Goal: Check status: Check status

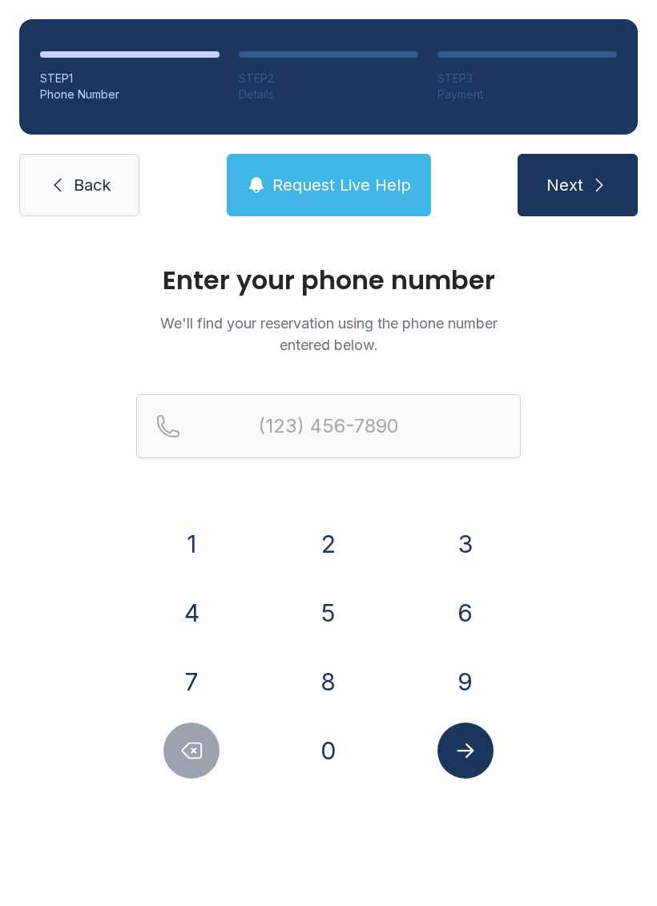
click at [458, 559] on button "3" at bounding box center [466, 544] width 56 height 56
click at [341, 696] on button "8" at bounding box center [328, 682] width 56 height 56
click at [442, 620] on button "6" at bounding box center [466, 613] width 56 height 56
click at [152, 603] on div "4" at bounding box center [191, 613] width 111 height 56
click at [175, 605] on button "4" at bounding box center [191, 613] width 56 height 56
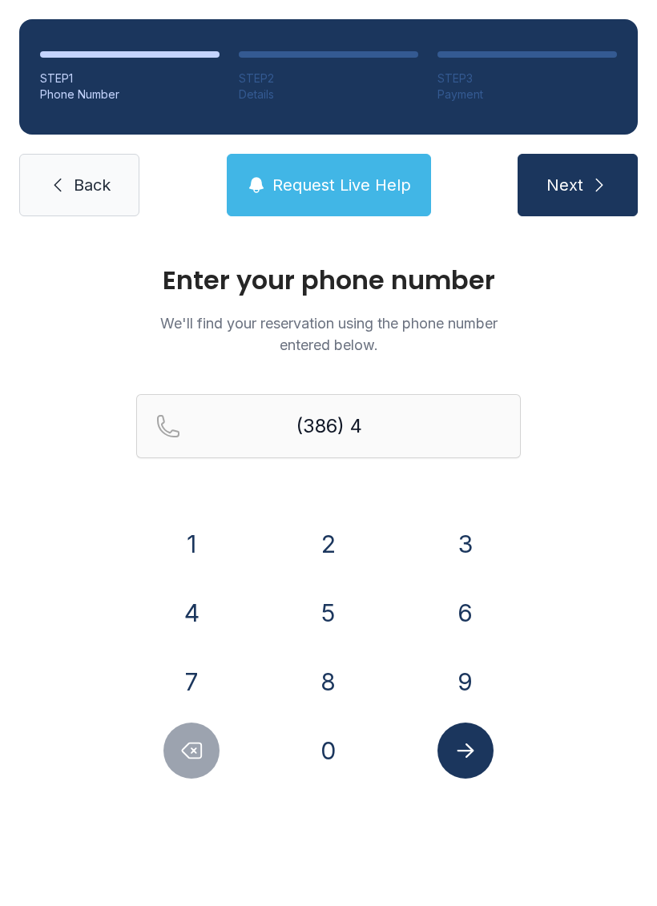
click at [325, 756] on button "0" at bounding box center [328, 751] width 56 height 56
click at [310, 533] on button "2" at bounding box center [328, 544] width 56 height 56
click at [444, 677] on button "9" at bounding box center [466, 682] width 56 height 56
click at [447, 563] on button "3" at bounding box center [466, 544] width 56 height 56
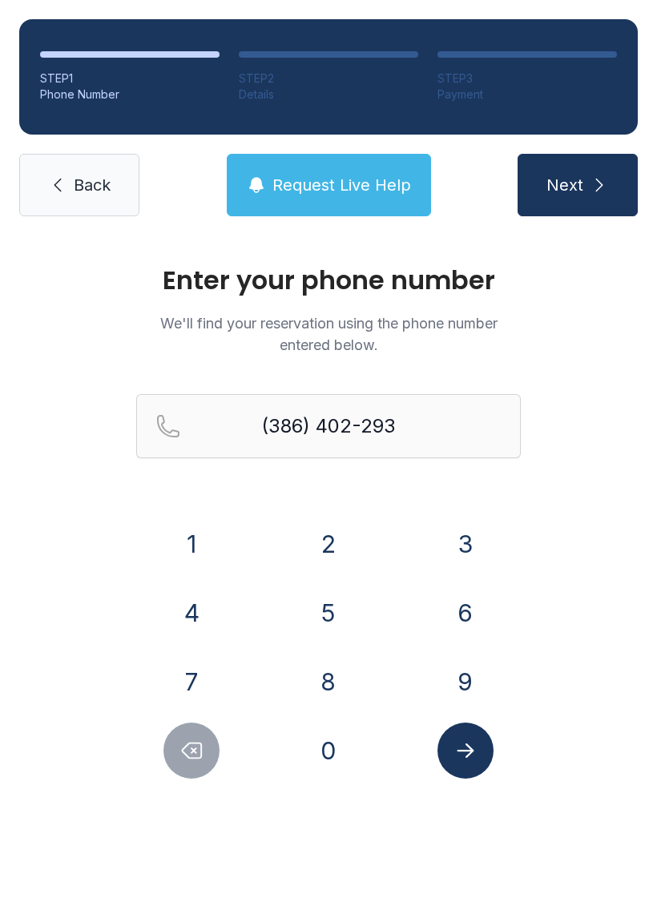
click at [173, 526] on button "1" at bounding box center [191, 544] width 56 height 56
type input "[PHONE_NUMBER]"
click at [471, 764] on button "Submit lookup form" at bounding box center [466, 751] width 56 height 56
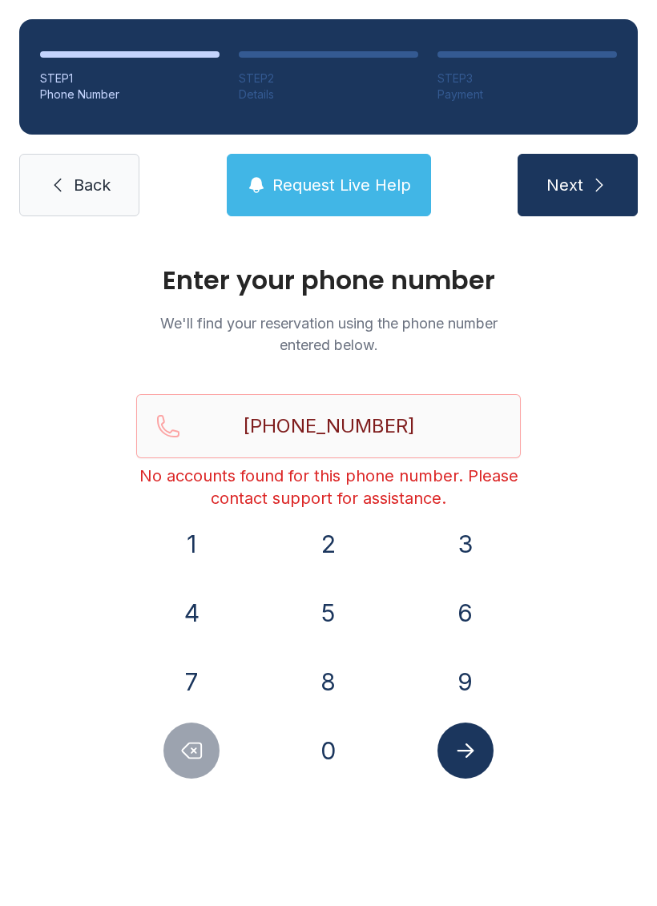
click at [48, 185] on icon at bounding box center [57, 184] width 19 height 19
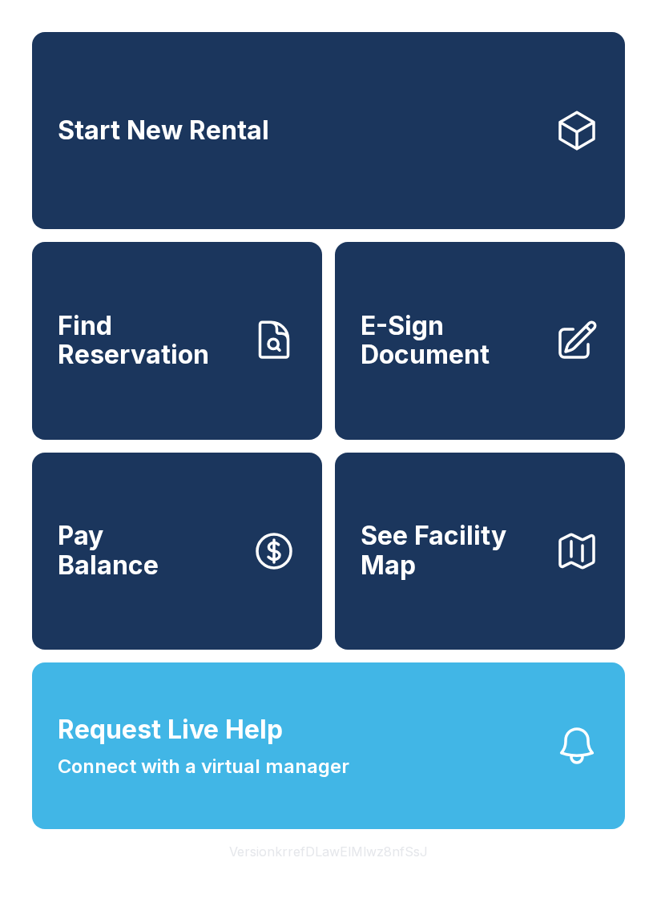
click at [77, 143] on span "Start New Rental" at bounding box center [164, 131] width 212 height 30
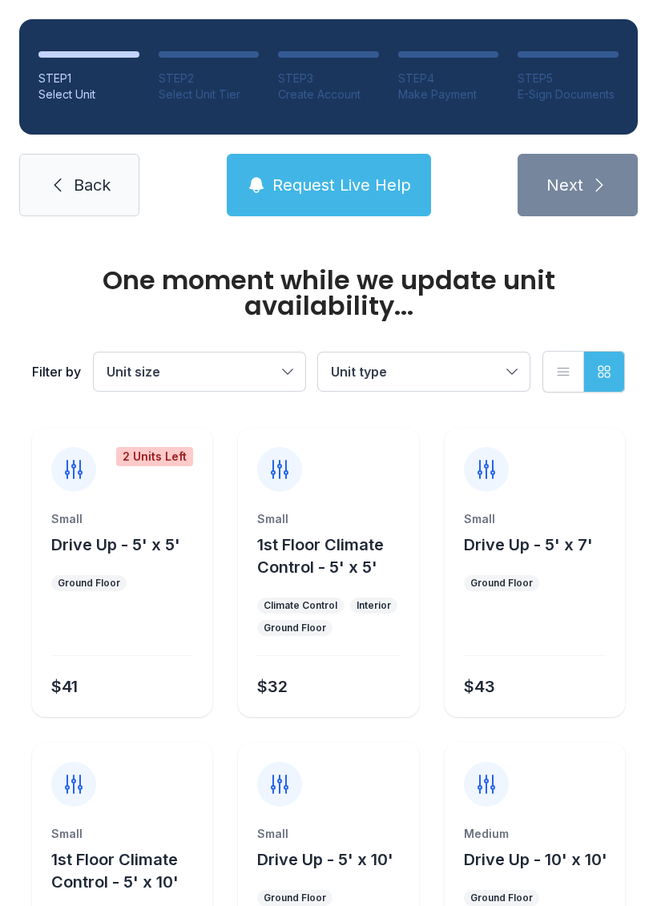
click at [62, 173] on link "Back" at bounding box center [79, 185] width 120 height 63
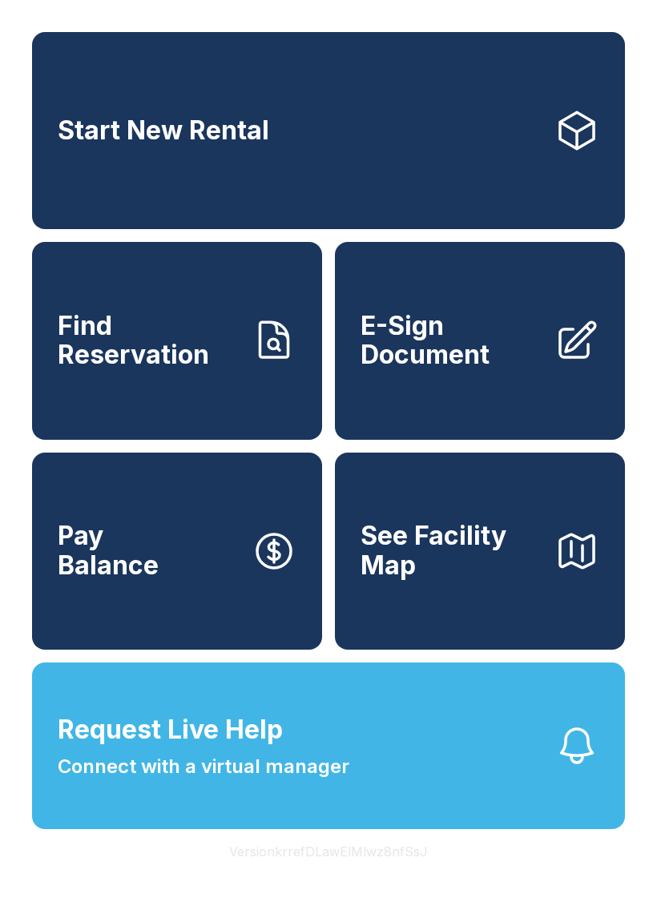
click at [84, 400] on link "Find Reservation" at bounding box center [177, 340] width 290 height 197
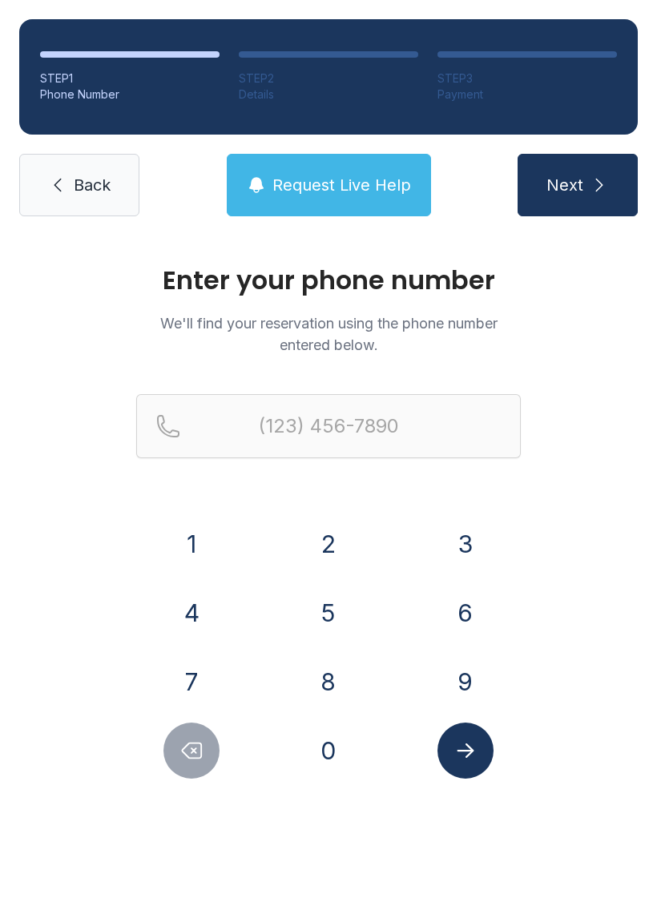
click at [446, 534] on button "3" at bounding box center [466, 544] width 56 height 56
click at [338, 683] on button "8" at bounding box center [328, 682] width 56 height 56
click at [456, 610] on button "6" at bounding box center [466, 613] width 56 height 56
click at [216, 611] on button "4" at bounding box center [191, 613] width 56 height 56
click at [330, 736] on button "0" at bounding box center [328, 751] width 56 height 56
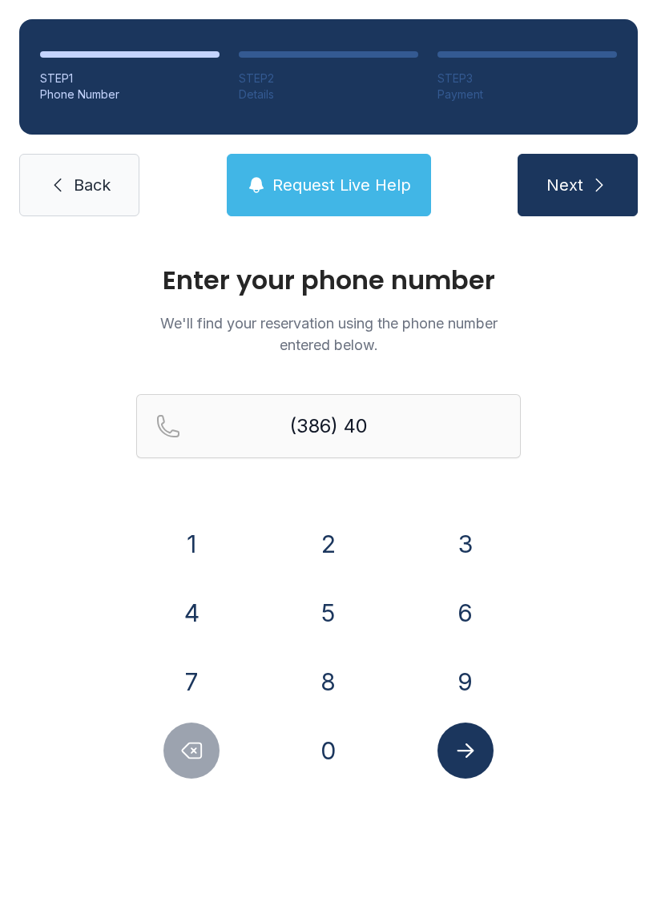
click at [317, 530] on button "2" at bounding box center [328, 544] width 56 height 56
click at [316, 530] on button "2" at bounding box center [328, 544] width 56 height 56
click at [450, 678] on button "9" at bounding box center [466, 682] width 56 height 56
click at [447, 559] on button "3" at bounding box center [466, 544] width 56 height 56
click at [203, 559] on button "1" at bounding box center [191, 544] width 56 height 56
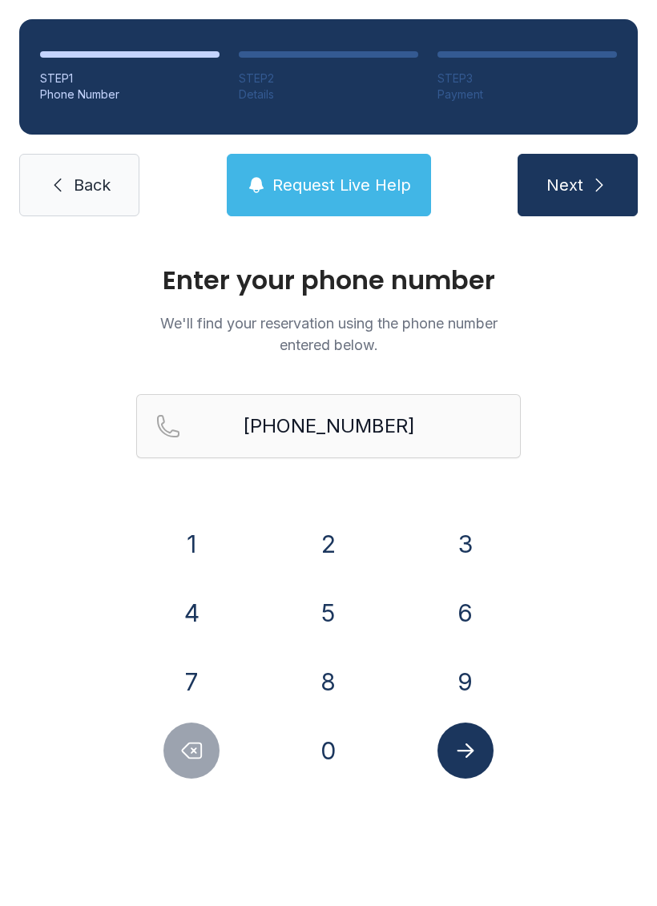
click at [480, 769] on button "Submit lookup form" at bounding box center [466, 751] width 56 height 56
click at [438, 752] on button "Submit lookup form" at bounding box center [466, 751] width 56 height 56
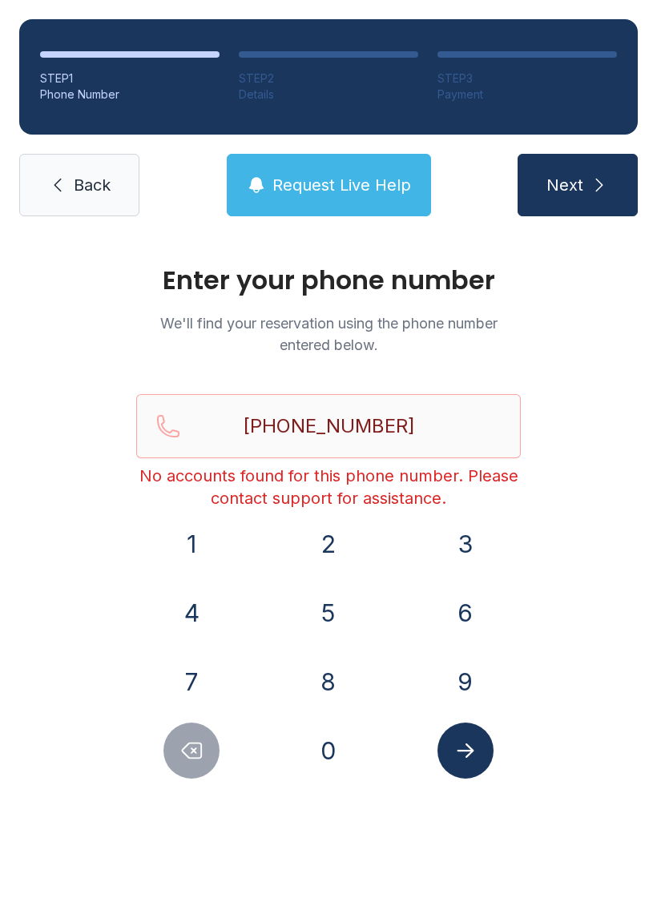
click at [205, 756] on button "Delete number" at bounding box center [191, 751] width 56 height 56
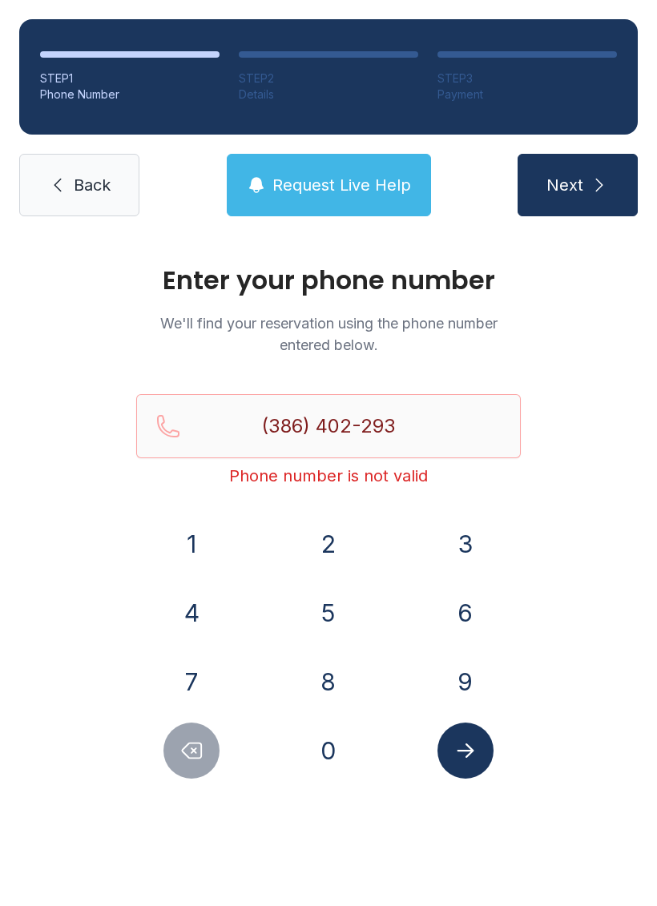
click at [205, 756] on button "Delete number" at bounding box center [191, 751] width 56 height 56
click at [175, 759] on button "Delete number" at bounding box center [191, 751] width 56 height 56
click at [184, 755] on icon "Delete number" at bounding box center [191, 751] width 24 height 24
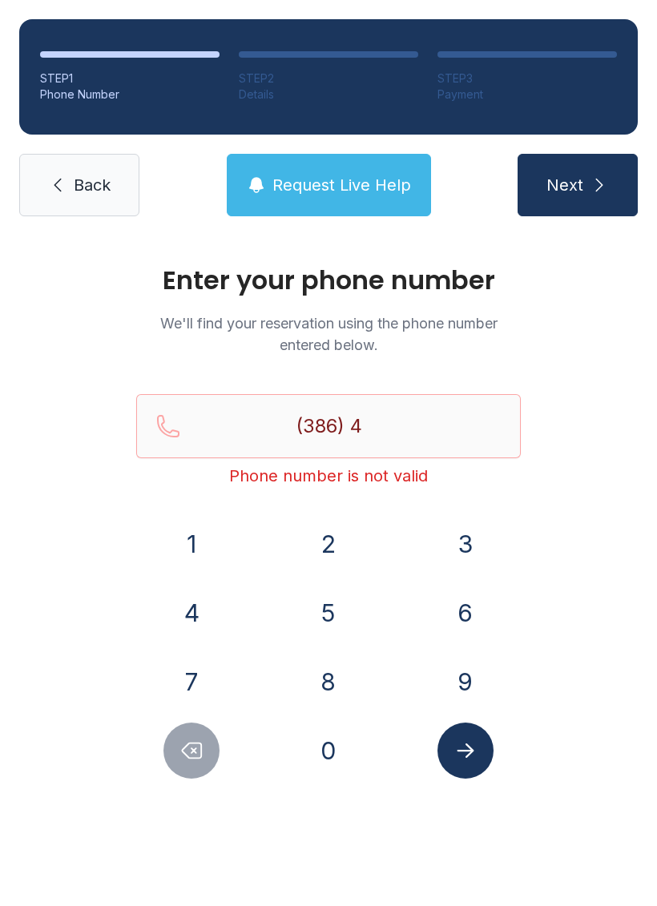
click at [195, 748] on icon "Delete number" at bounding box center [191, 751] width 24 height 24
click at [194, 747] on icon "Delete number" at bounding box center [191, 751] width 24 height 24
click at [197, 753] on icon "Delete number" at bounding box center [191, 751] width 24 height 24
type input "(3"
click at [197, 752] on icon "Delete number" at bounding box center [191, 751] width 24 height 24
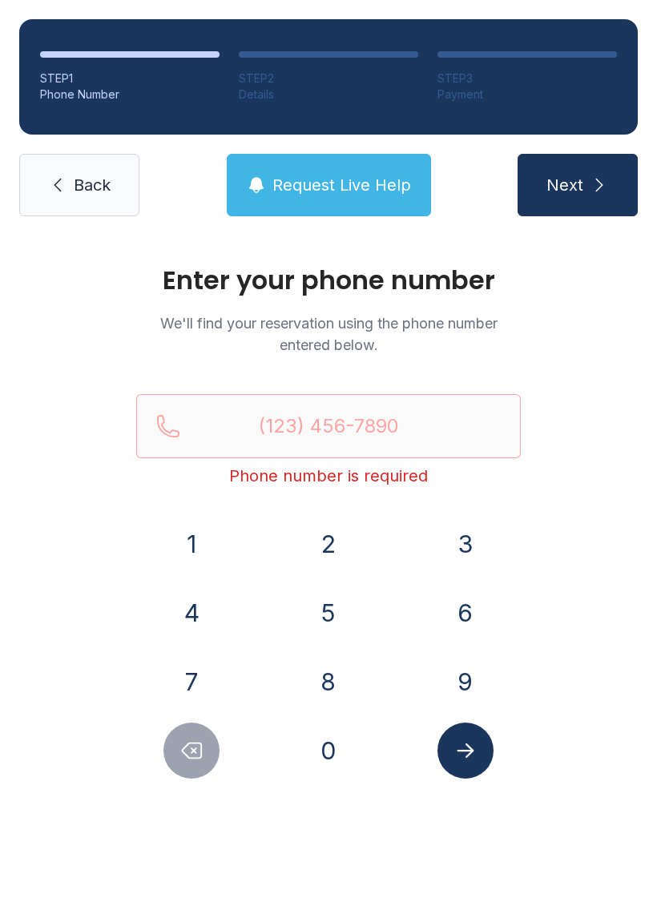
click at [462, 535] on button "3" at bounding box center [466, 544] width 56 height 56
click at [340, 619] on button "5" at bounding box center [328, 613] width 56 height 56
click at [347, 517] on div "2" at bounding box center [328, 544] width 111 height 56
click at [433, 615] on div "6" at bounding box center [464, 613] width 111 height 56
click at [334, 528] on button "2" at bounding box center [328, 544] width 56 height 56
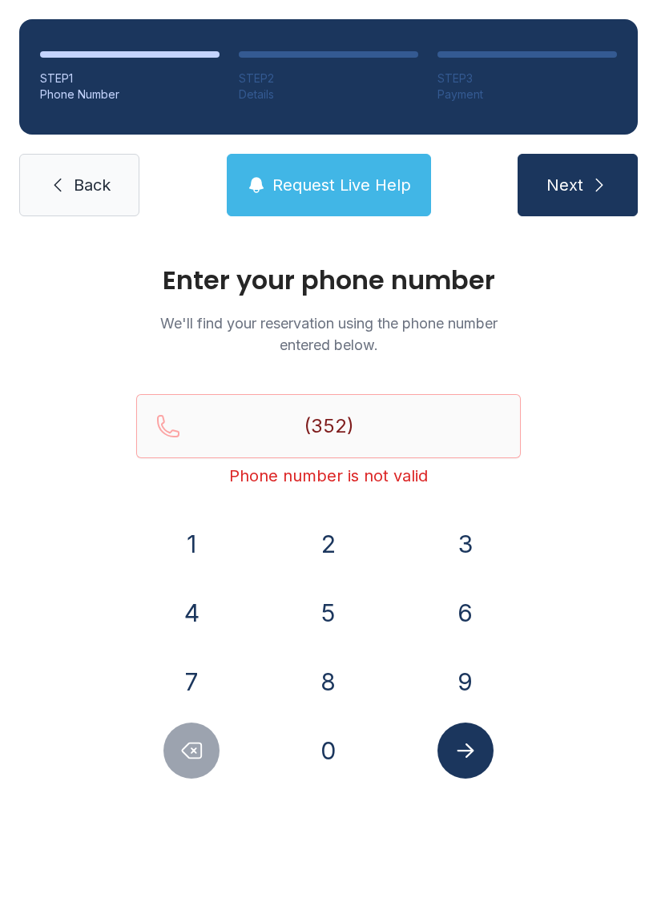
click at [451, 609] on button "6" at bounding box center [466, 613] width 56 height 56
click at [461, 529] on button "3" at bounding box center [466, 544] width 56 height 56
click at [349, 748] on button "0" at bounding box center [328, 751] width 56 height 56
click at [464, 539] on button "3" at bounding box center [466, 544] width 56 height 56
click at [167, 534] on button "1" at bounding box center [191, 544] width 56 height 56
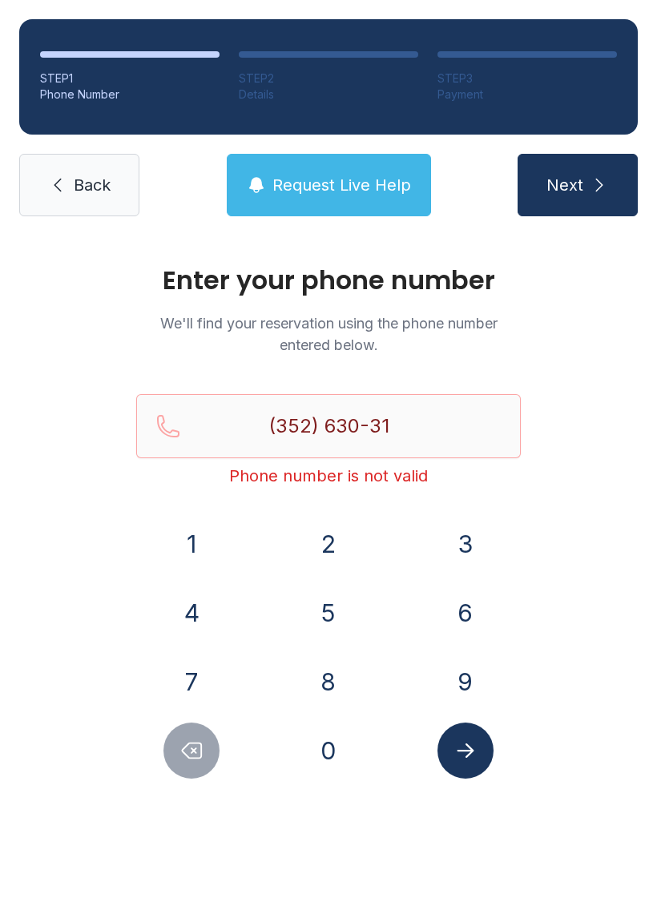
click at [354, 757] on button "0" at bounding box center [328, 751] width 56 height 56
click at [465, 607] on button "6" at bounding box center [466, 613] width 56 height 56
click at [479, 774] on button "Submit lookup form" at bounding box center [466, 751] width 56 height 56
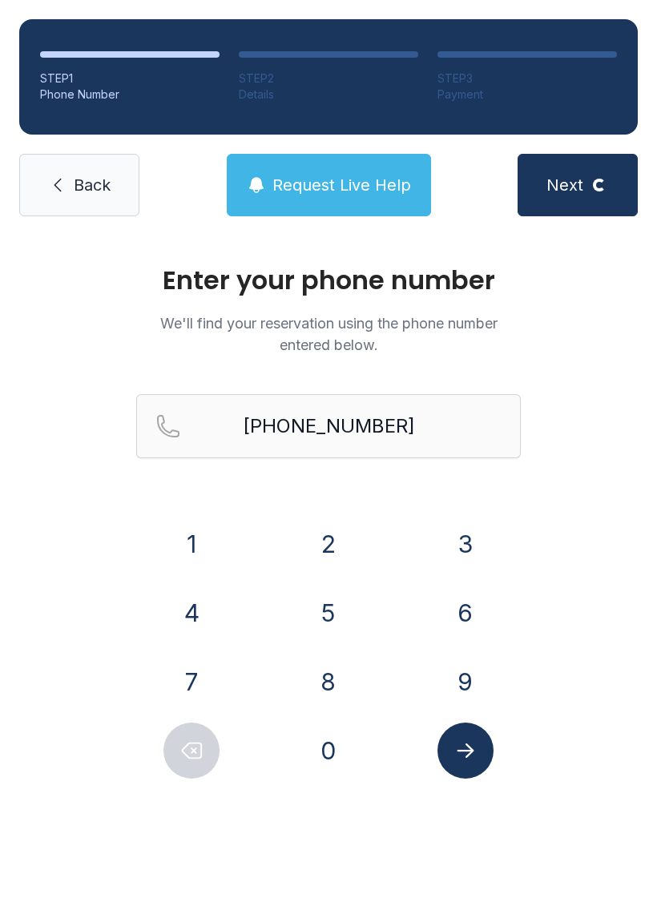
click at [471, 757] on icon "Submit lookup form" at bounding box center [466, 751] width 24 height 24
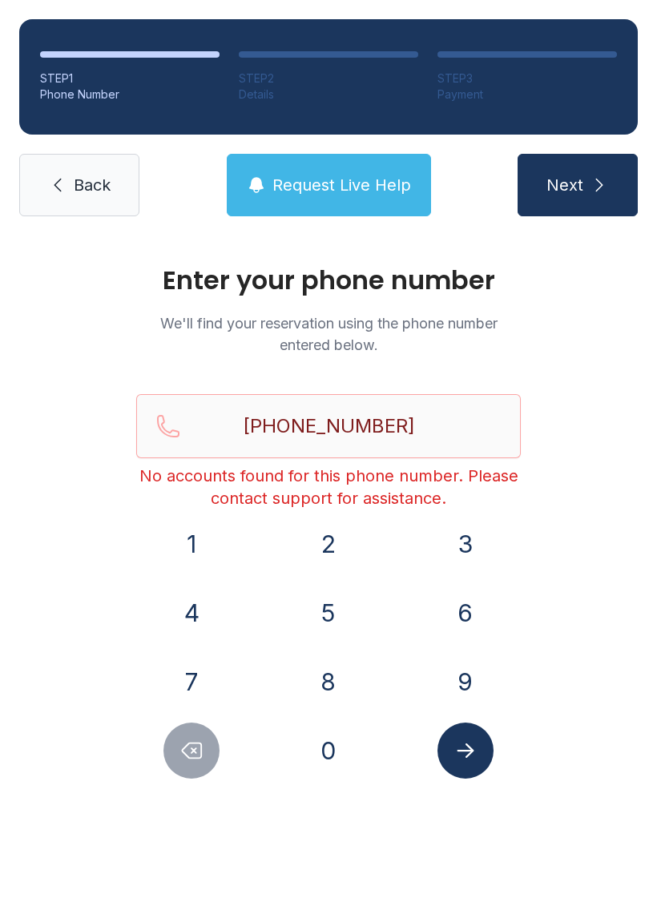
click at [353, 196] on button "Request Live Help" at bounding box center [329, 185] width 204 height 63
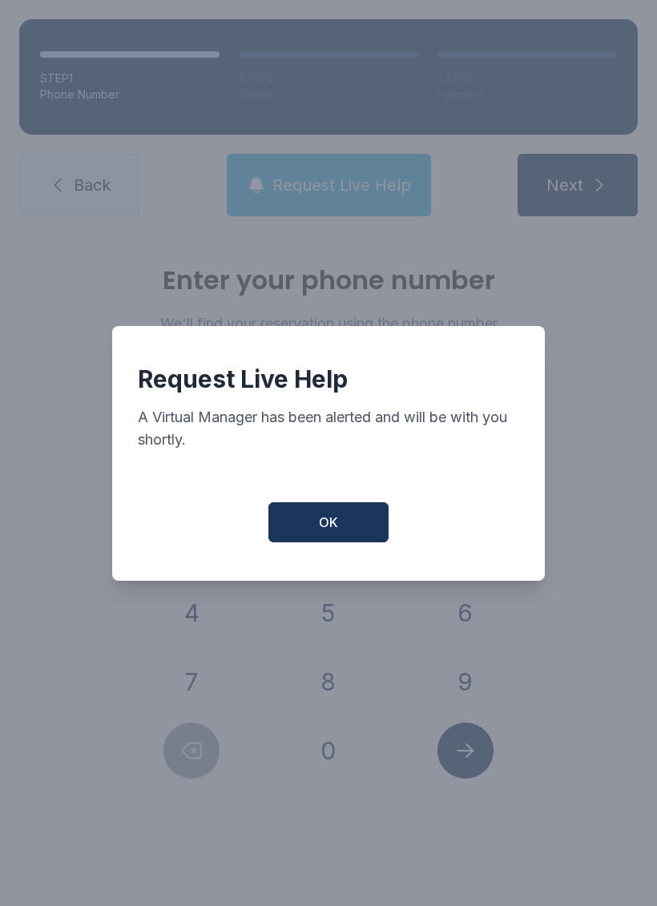
click at [387, 534] on button "OK" at bounding box center [328, 522] width 120 height 40
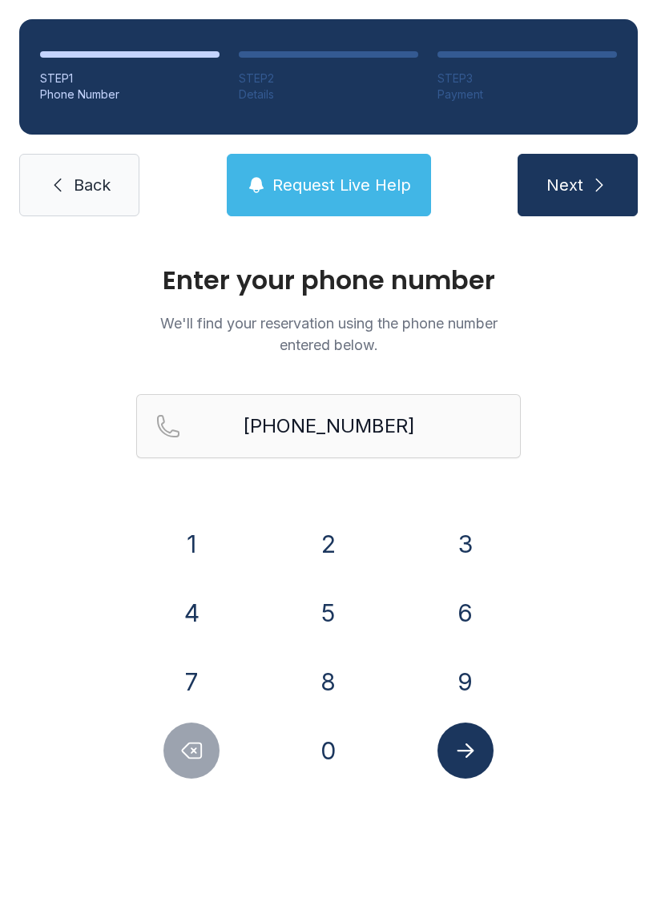
click at [192, 753] on icon "Delete number" at bounding box center [192, 751] width 19 height 15
click at [191, 752] on icon "Delete number" at bounding box center [191, 751] width 24 height 24
click at [184, 747] on icon "Delete number" at bounding box center [191, 751] width 24 height 24
click at [181, 738] on button "Delete number" at bounding box center [191, 751] width 56 height 56
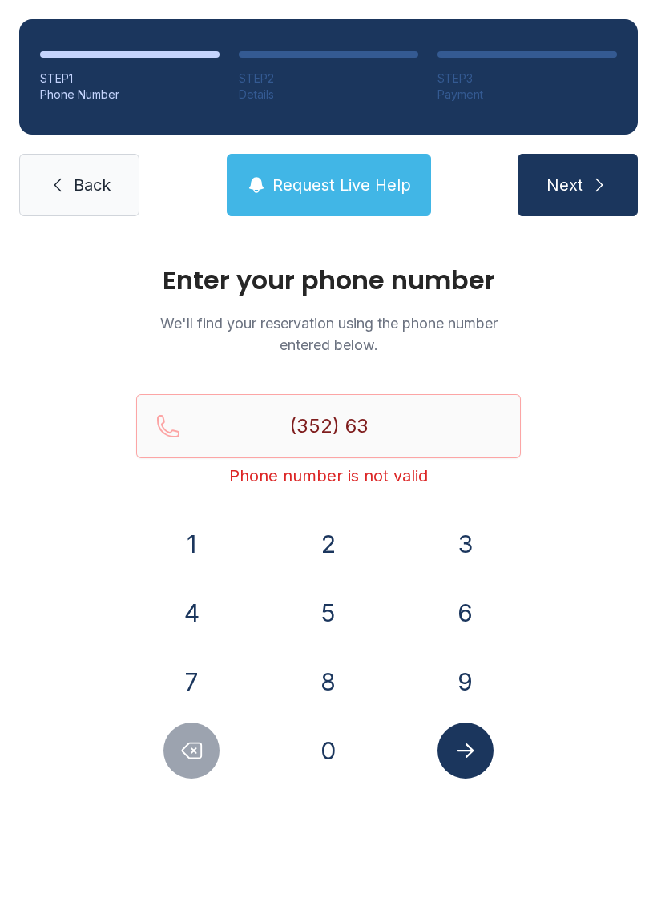
click at [180, 738] on button "Delete number" at bounding box center [191, 751] width 56 height 56
click at [189, 736] on button "Delete number" at bounding box center [191, 751] width 56 height 56
click at [189, 735] on button "Delete number" at bounding box center [191, 751] width 56 height 56
click at [190, 736] on button "Delete number" at bounding box center [191, 751] width 56 height 56
type input "(3"
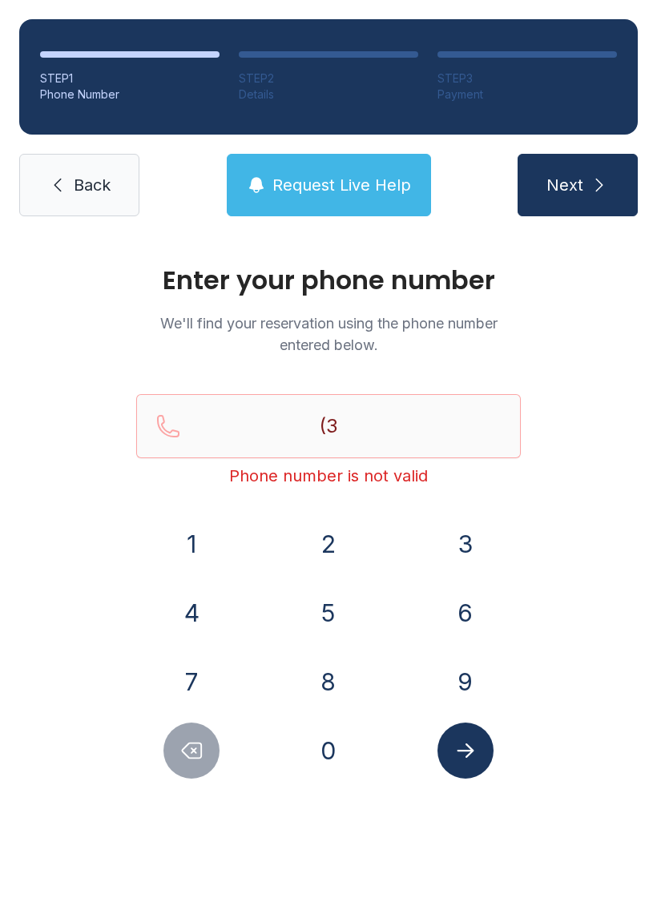
click at [189, 736] on button "Delete number" at bounding box center [191, 751] width 56 height 56
click at [193, 725] on button "Delete number" at bounding box center [191, 751] width 56 height 56
click at [192, 724] on button "Delete number" at bounding box center [191, 751] width 56 height 56
click at [192, 718] on div "1 2 3 4 5 6 7 8 9 0" at bounding box center [328, 647] width 385 height 263
click at [189, 720] on div "1 2 3 4 5 6 7 8 9 0" at bounding box center [328, 647] width 385 height 263
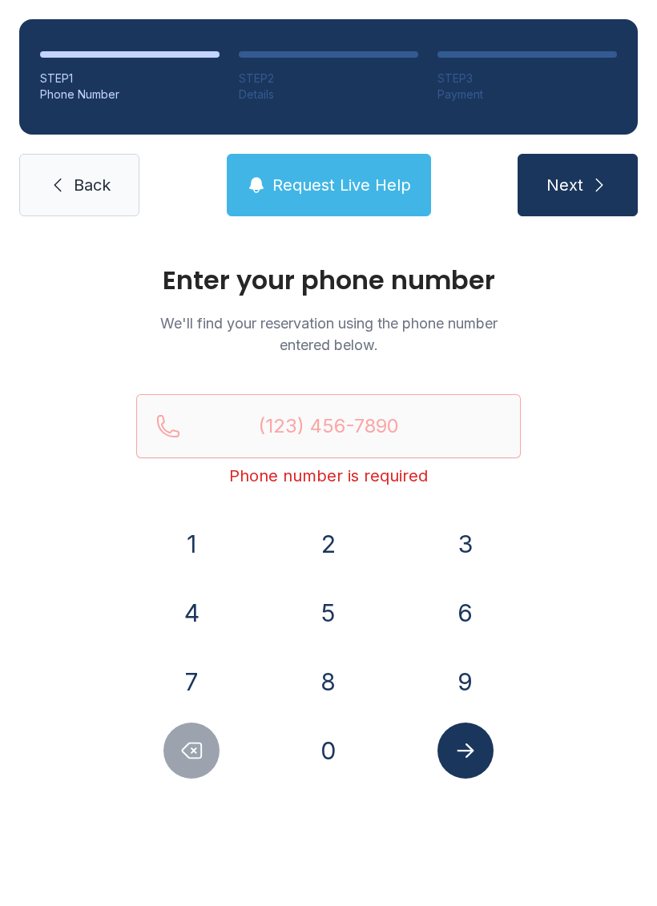
click at [471, 526] on button "3" at bounding box center [466, 544] width 56 height 56
click at [337, 677] on button "8" at bounding box center [328, 682] width 56 height 56
click at [452, 627] on button "6" at bounding box center [466, 613] width 56 height 56
click at [190, 608] on button "4" at bounding box center [191, 613] width 56 height 56
click at [311, 759] on button "0" at bounding box center [328, 751] width 56 height 56
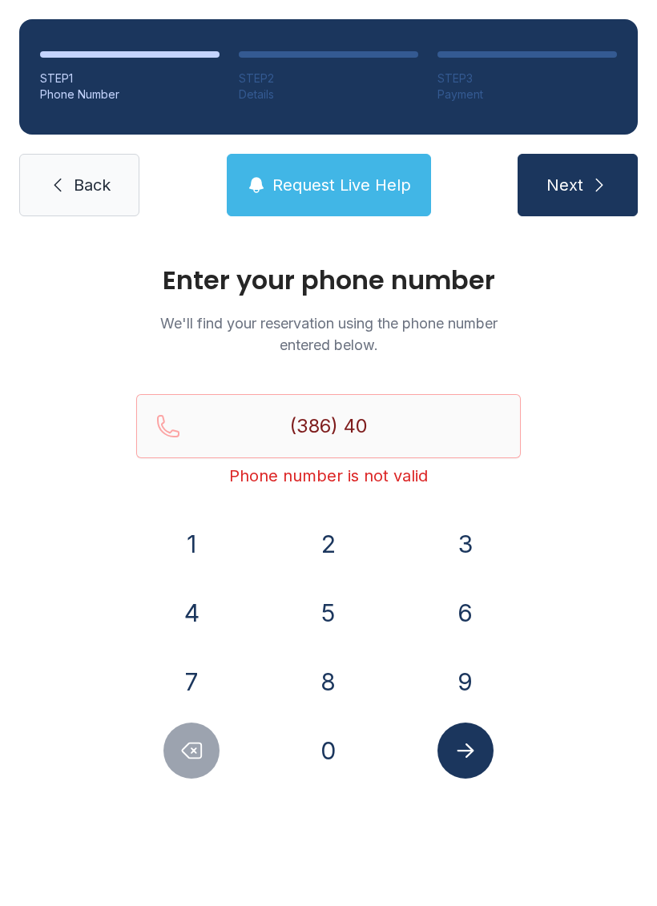
click at [314, 531] on button "2" at bounding box center [328, 544] width 56 height 56
click at [314, 530] on button "2" at bounding box center [328, 544] width 56 height 56
click at [454, 673] on button "9" at bounding box center [466, 682] width 56 height 56
click at [467, 513] on form "(386) 402-29 Phone number is not valid [PHONE_NUMBER]" at bounding box center [328, 586] width 385 height 385
click at [188, 497] on div "(386) 402-29 Phone number is not valid" at bounding box center [328, 451] width 385 height 115
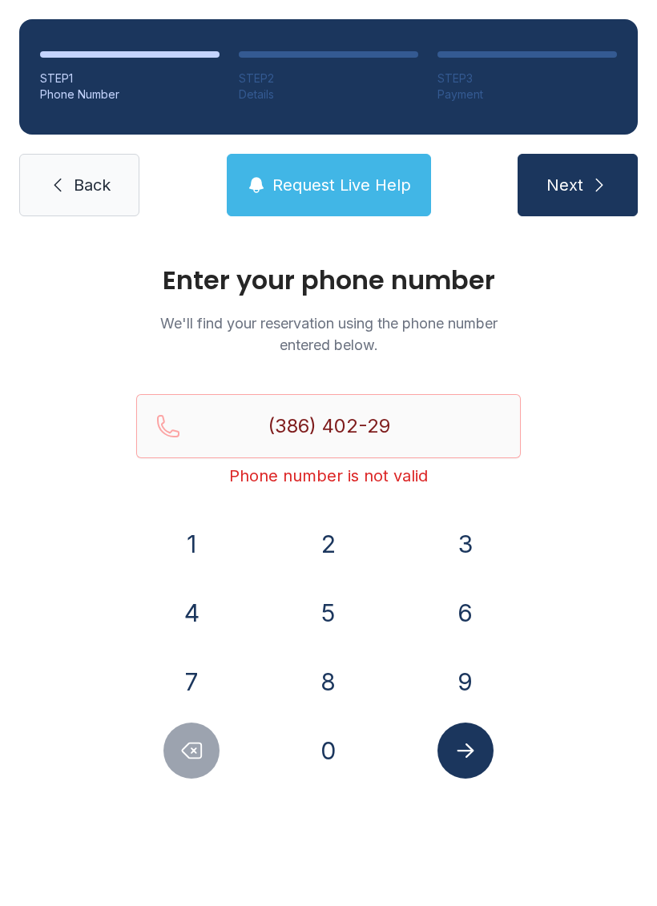
click at [159, 744] on div at bounding box center [191, 751] width 111 height 56
click at [192, 734] on button "Delete number" at bounding box center [191, 751] width 56 height 56
click at [193, 730] on button "Delete number" at bounding box center [191, 751] width 56 height 56
click at [205, 744] on button "Delete number" at bounding box center [191, 751] width 56 height 56
click at [205, 743] on button "Delete number" at bounding box center [191, 751] width 56 height 56
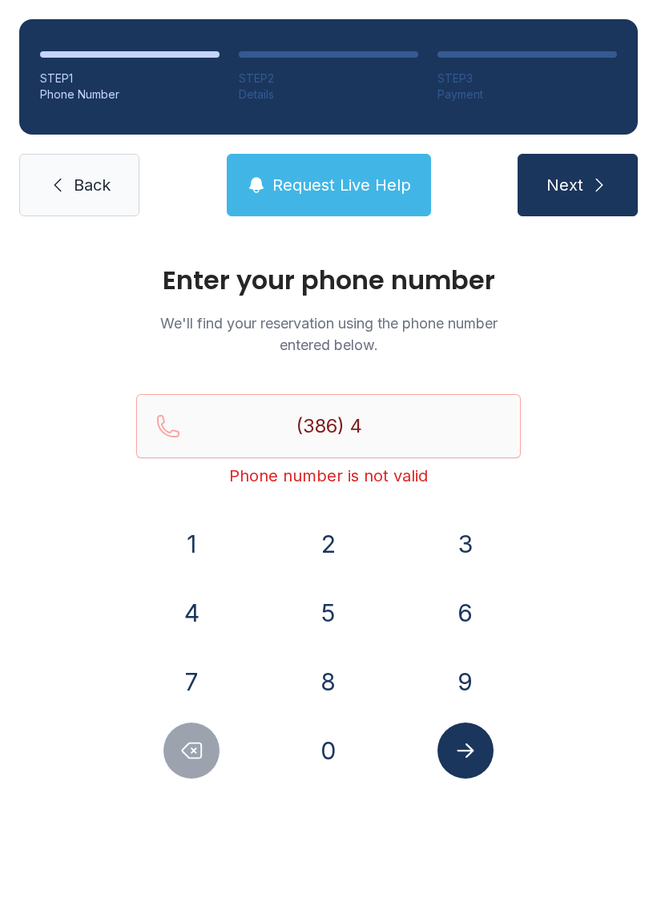
click at [204, 736] on button "Delete number" at bounding box center [191, 751] width 56 height 56
click at [193, 725] on button "Delete number" at bounding box center [191, 751] width 56 height 56
type input "(3"
click at [193, 725] on button "Delete number" at bounding box center [191, 751] width 56 height 56
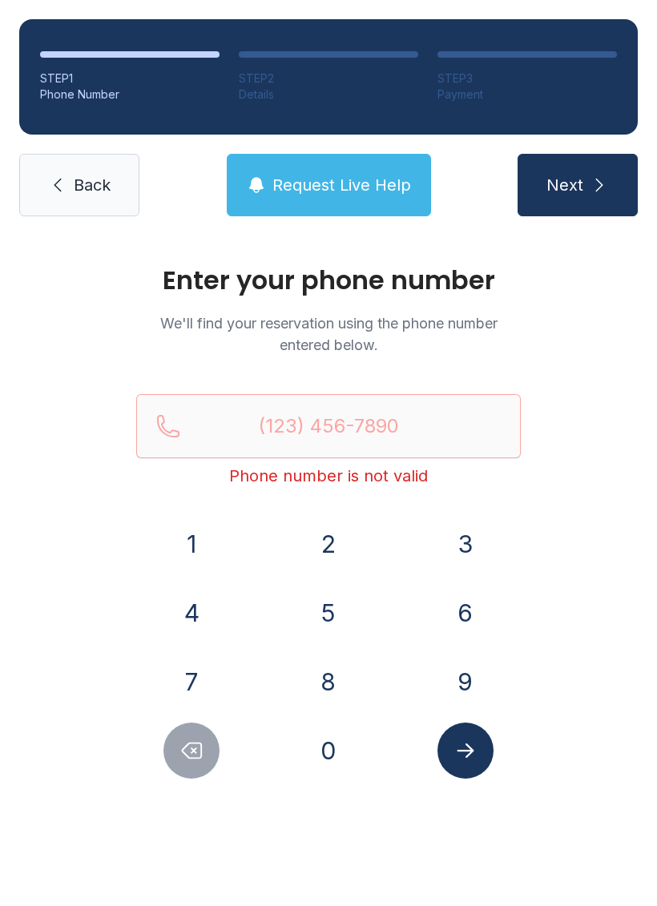
click at [191, 729] on button "Delete number" at bounding box center [191, 751] width 56 height 56
click at [191, 728] on button "Delete number" at bounding box center [191, 751] width 56 height 56
click at [205, 724] on div at bounding box center [191, 751] width 111 height 56
